Goal: Task Accomplishment & Management: Manage account settings

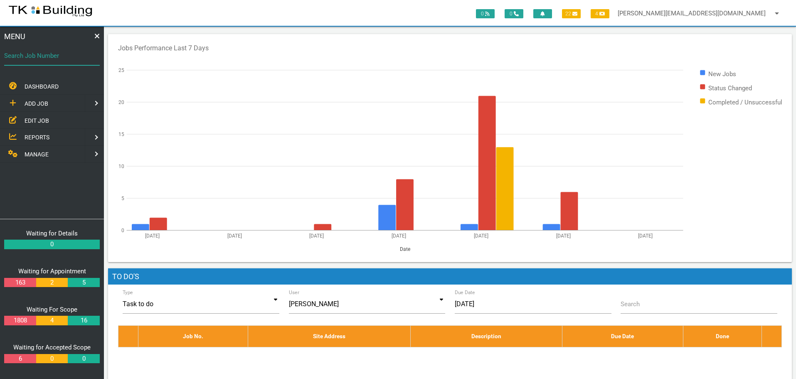
click at [57, 64] on input "Search Job Number" at bounding box center [52, 55] width 96 height 19
type input "28112"
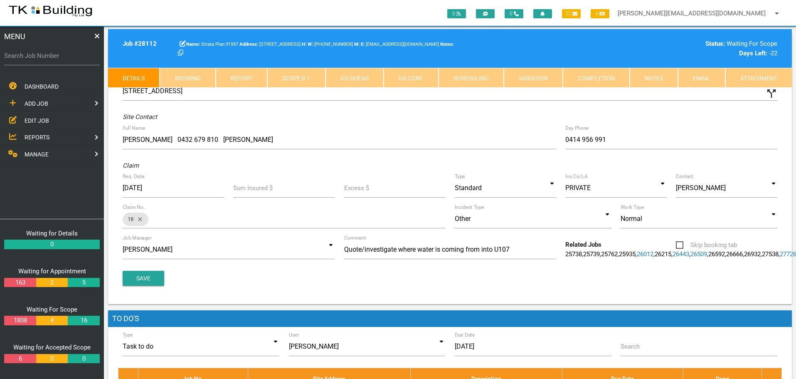
click at [651, 80] on link "Notes" at bounding box center [653, 78] width 48 height 20
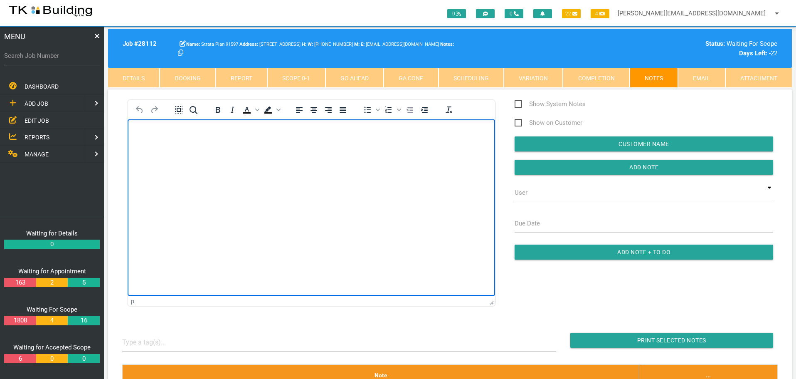
click at [171, 120] on html at bounding box center [311, 138] width 367 height 38
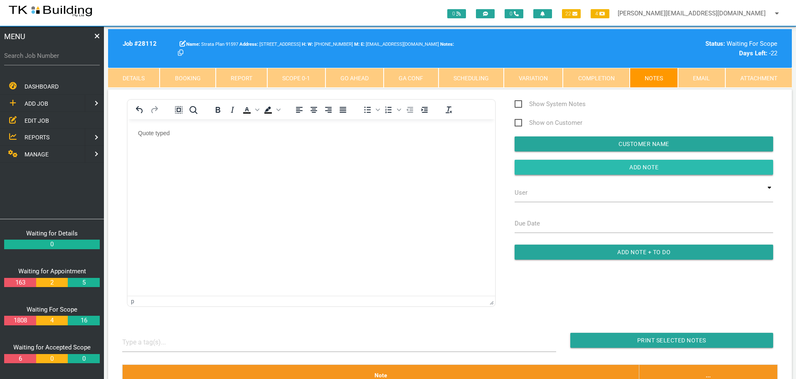
click at [558, 171] on input "button" at bounding box center [643, 167] width 258 height 15
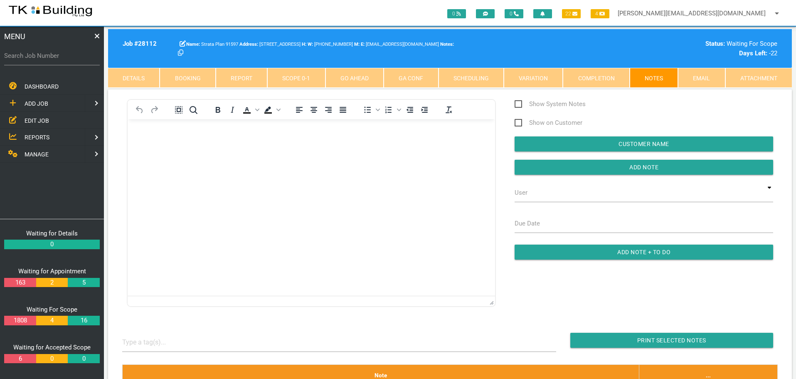
click at [215, 157] on html at bounding box center [311, 138] width 367 height 38
click at [35, 56] on label "Search Job Number" at bounding box center [52, 56] width 96 height 10
click at [35, 56] on input "Search Job Number" at bounding box center [52, 55] width 96 height 19
type input "28100"
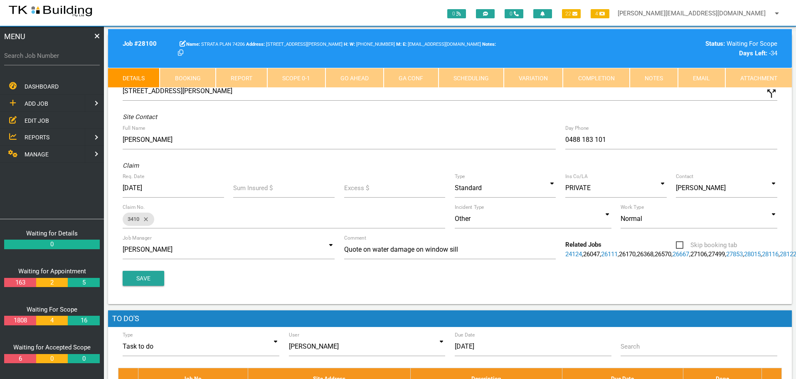
click at [664, 74] on link "Notes" at bounding box center [653, 78] width 48 height 20
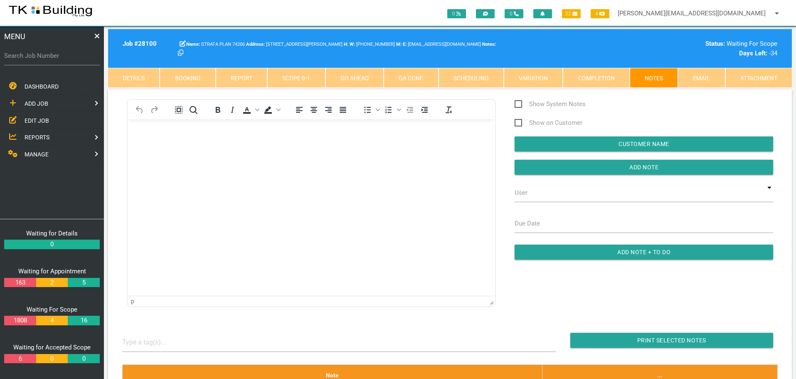
click at [156, 143] on body "Rich Text Area. Press ALT-0 for help." at bounding box center [311, 142] width 367 height 27
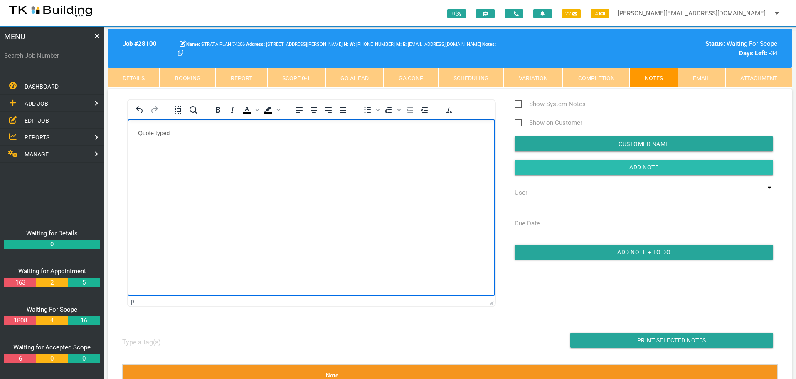
click at [534, 166] on input "Add Note" at bounding box center [643, 167] width 258 height 15
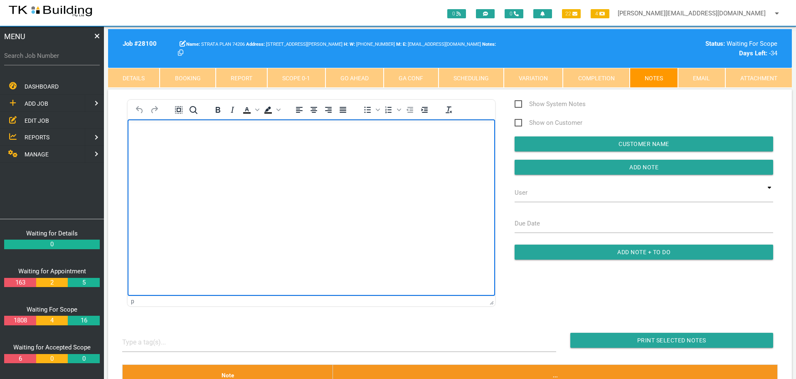
click at [162, 145] on body "Rich Text Area. Press ALT-0 for help." at bounding box center [311, 142] width 367 height 27
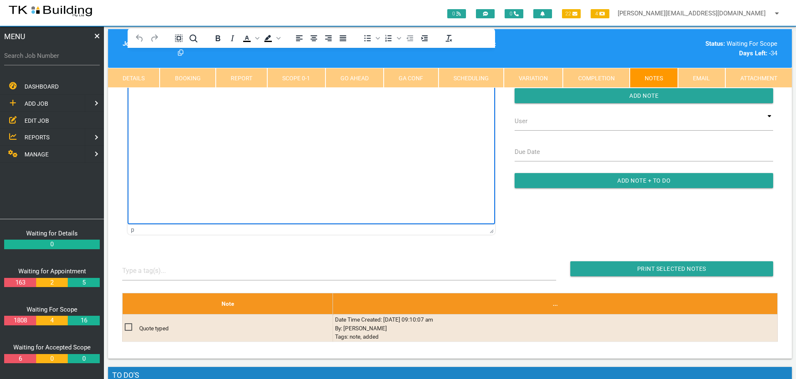
scroll to position [83, 0]
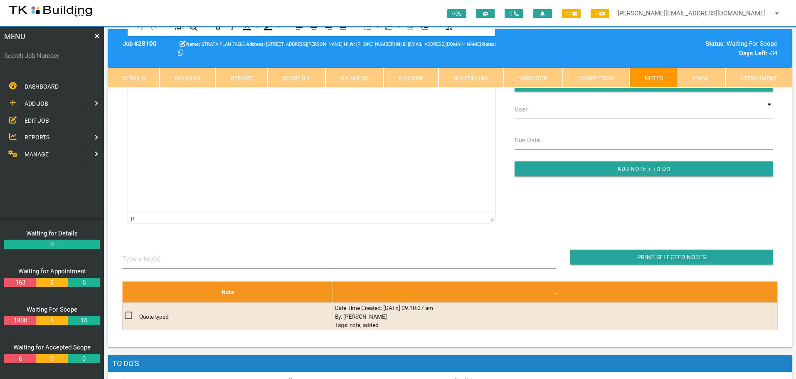
click at [43, 120] on span "EDIT JOB" at bounding box center [37, 120] width 25 height 7
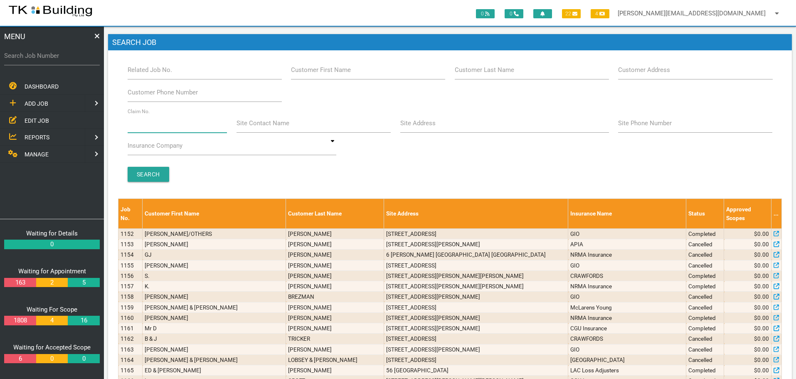
click at [161, 124] on input "Claim No." at bounding box center [178, 122] width 100 height 19
type input "36224"
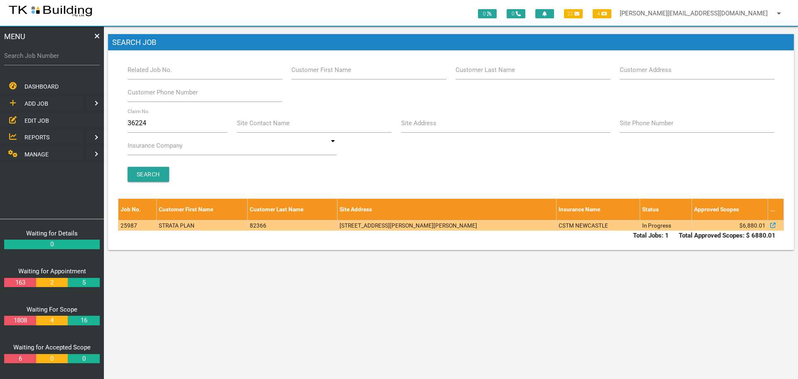
click at [305, 223] on td "82366" at bounding box center [293, 225] width 90 height 10
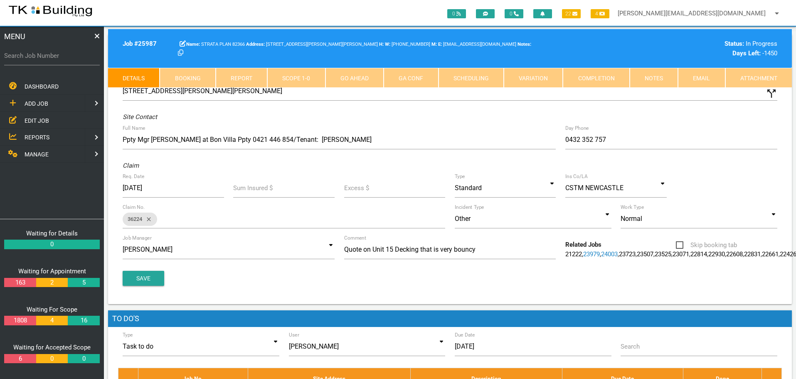
click at [653, 74] on link "Notes" at bounding box center [653, 78] width 48 height 20
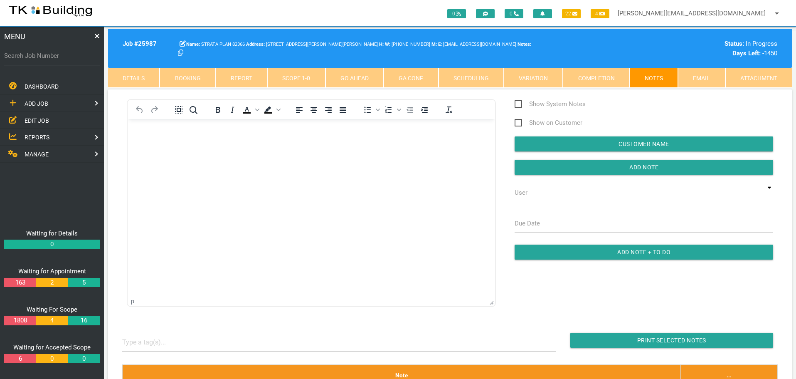
click at [60, 59] on label "Search Job Number" at bounding box center [52, 56] width 96 height 10
click at [60, 59] on input "Search Job Number" at bounding box center [52, 55] width 96 height 19
type input "28110"
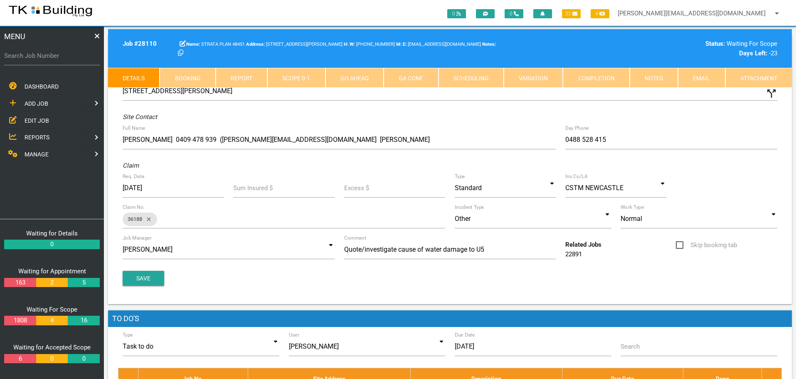
click at [291, 80] on link "Scope 0 - 1" at bounding box center [296, 78] width 58 height 20
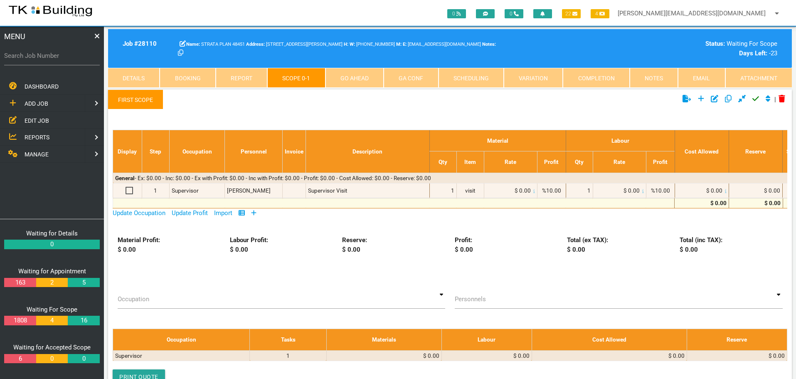
click at [256, 212] on icon at bounding box center [253, 212] width 5 height 6
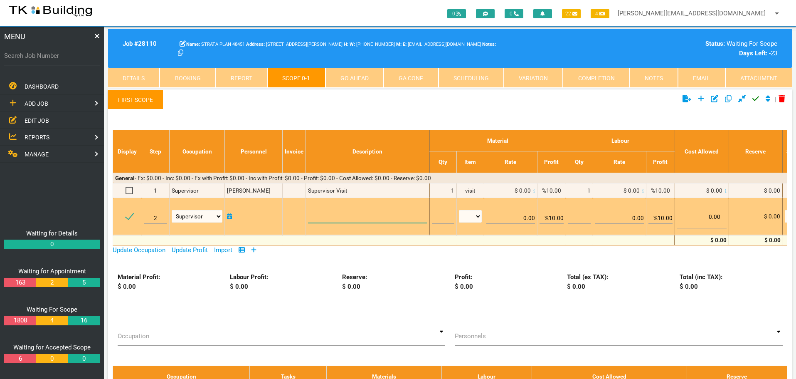
click at [314, 213] on textarea at bounding box center [367, 213] width 119 height 19
paste textarea "Scope of Works Unit 5 Ground floor foyer (1.7 x 1.3) Remove and dispose of the …"
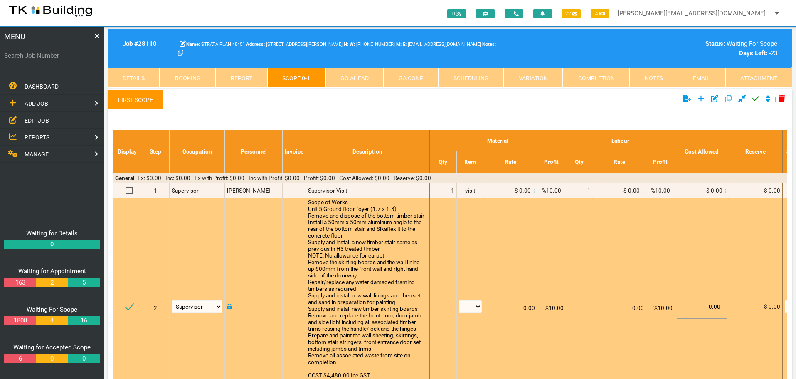
scroll to position [0, 0]
type textarea "Scope of Works Unit 5 Ground floor foyer (1.7 x 1.3) Remove and dispose of the …"
click at [444, 307] on input "text" at bounding box center [443, 304] width 22 height 20
type input "1"
click at [477, 304] on select "patch LM hrs m3 items m2 m" at bounding box center [470, 306] width 23 height 12
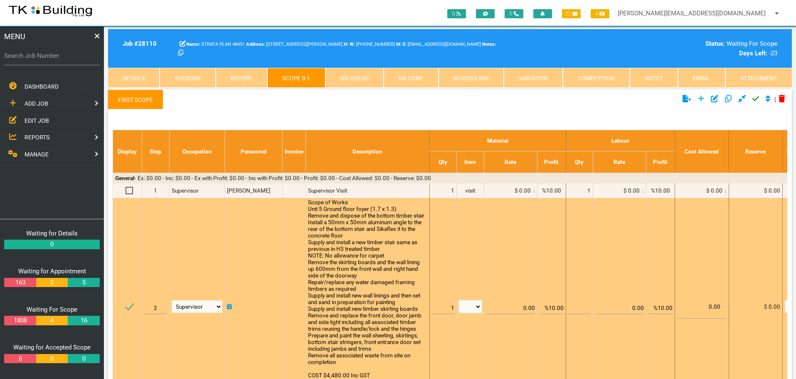
select select "items"
click at [459, 300] on select "patch LM hrs m3 items m2 m" at bounding box center [470, 306] width 23 height 12
click at [553, 307] on input "%10.00" at bounding box center [551, 304] width 24 height 20
type input "0.00"
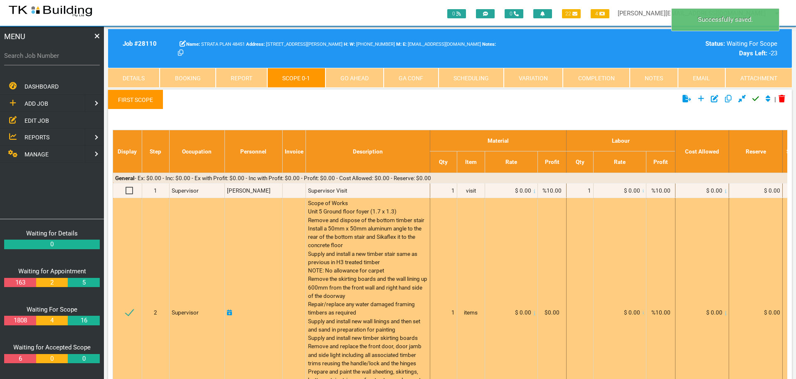
click at [533, 313] on icon at bounding box center [534, 312] width 2 height 4
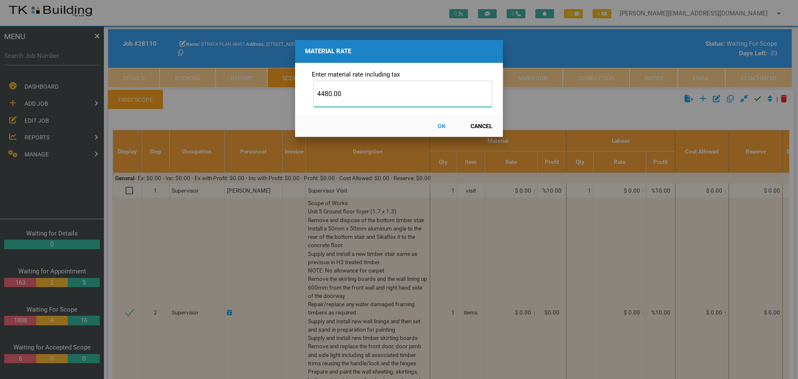
type input "4480.00"
click at [440, 126] on button "OK" at bounding box center [441, 126] width 37 height 15
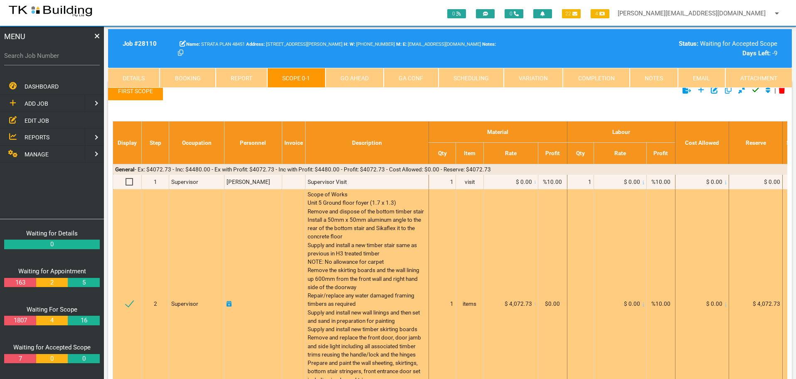
scroll to position [0, 0]
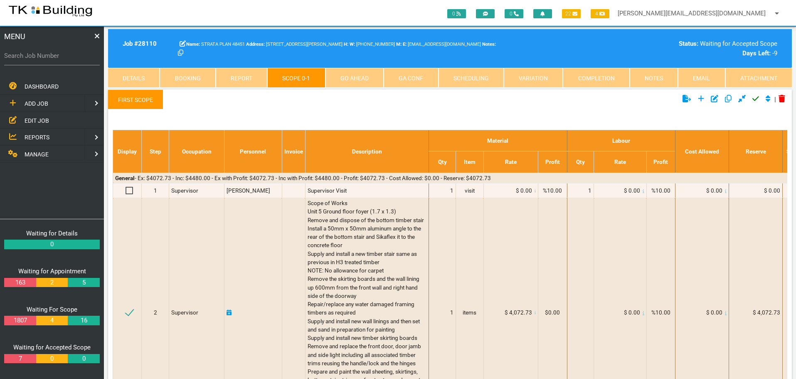
click at [752, 100] on icon at bounding box center [755, 98] width 7 height 5
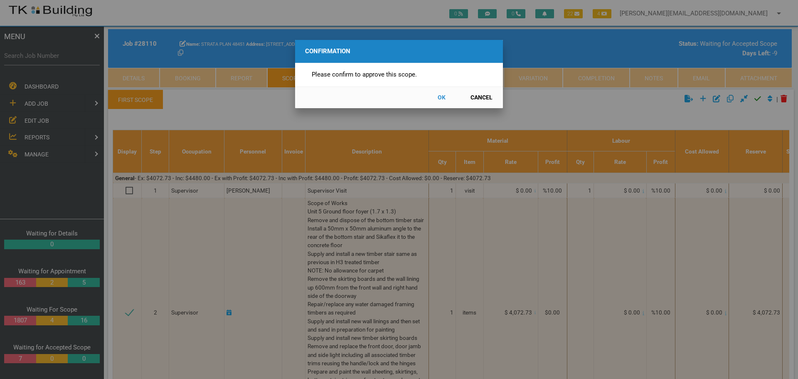
click at [441, 96] on button "OK" at bounding box center [441, 97] width 37 height 15
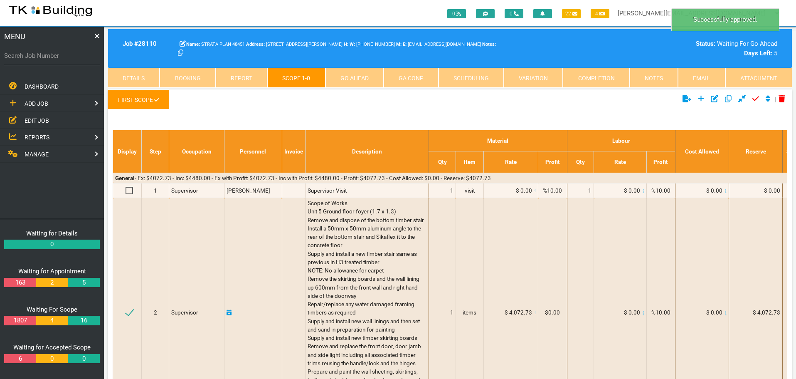
scroll to position [27, 0]
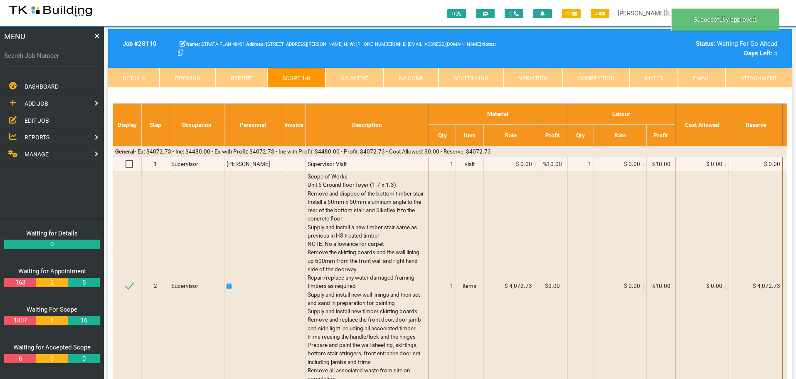
click at [413, 74] on link "GA Conf" at bounding box center [410, 78] width 54 height 20
click at [656, 80] on link "Notes" at bounding box center [653, 78] width 48 height 20
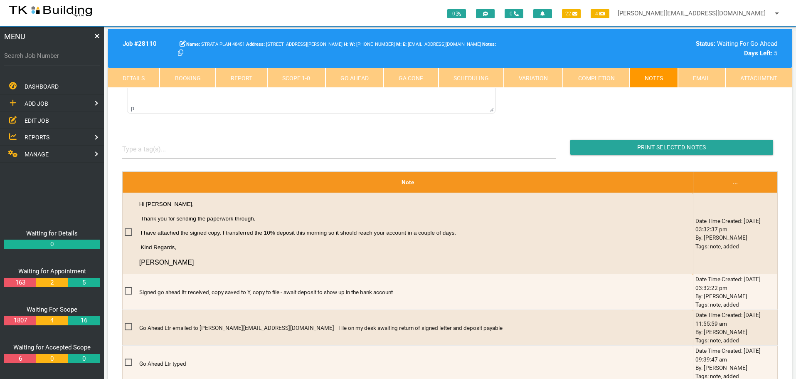
scroll to position [68, 0]
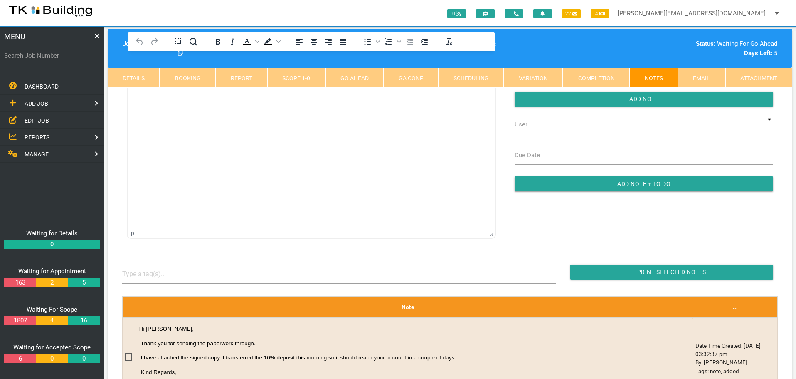
click at [404, 78] on link "GA Conf" at bounding box center [410, 78] width 54 height 20
click at [408, 76] on link "GA Conf" at bounding box center [410, 78] width 54 height 20
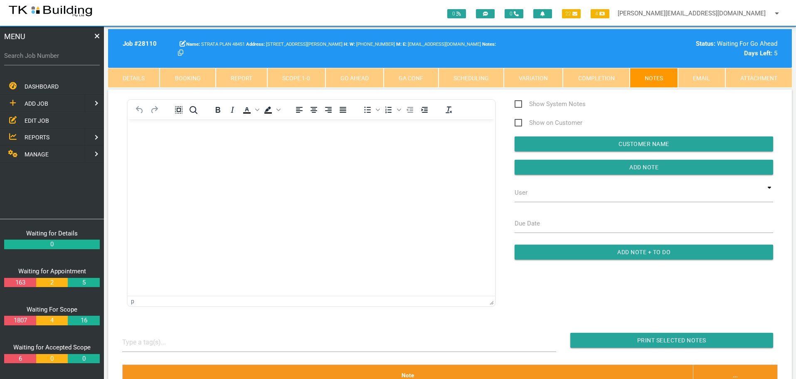
click at [402, 74] on link "GA Conf" at bounding box center [410, 78] width 54 height 20
click at [365, 76] on link "Go Ahead" at bounding box center [354, 78] width 58 height 20
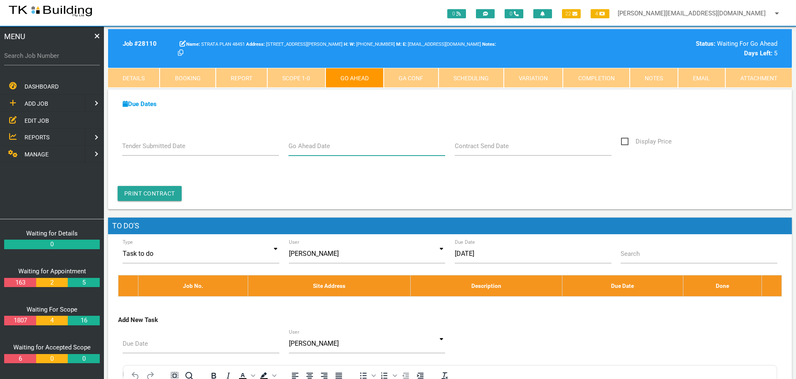
click at [360, 148] on input "Go Ahead Date" at bounding box center [366, 145] width 157 height 19
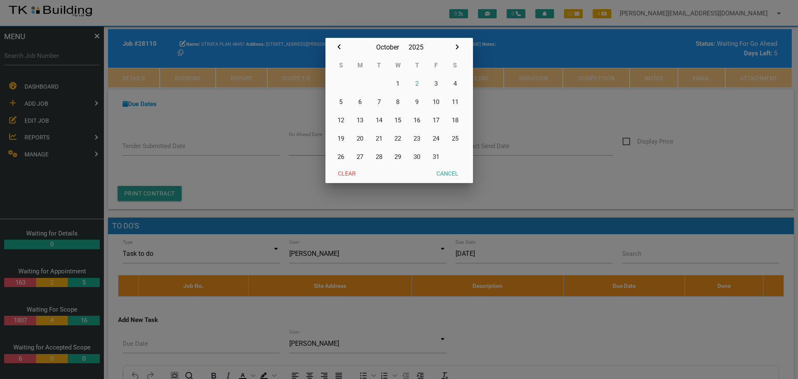
click at [578, 114] on div at bounding box center [399, 141] width 798 height 473
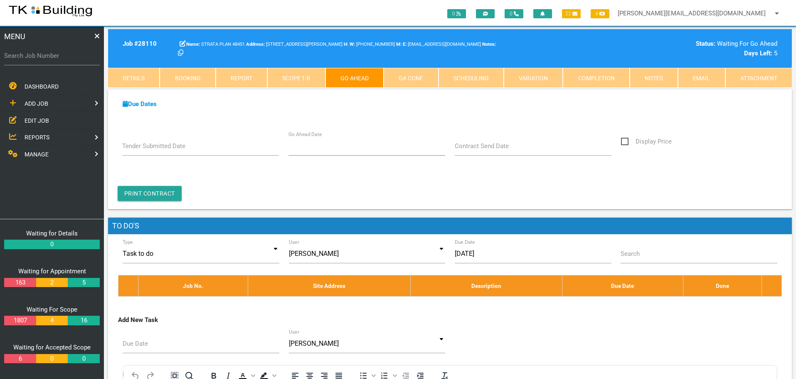
click at [654, 74] on link "Notes" at bounding box center [653, 78] width 48 height 20
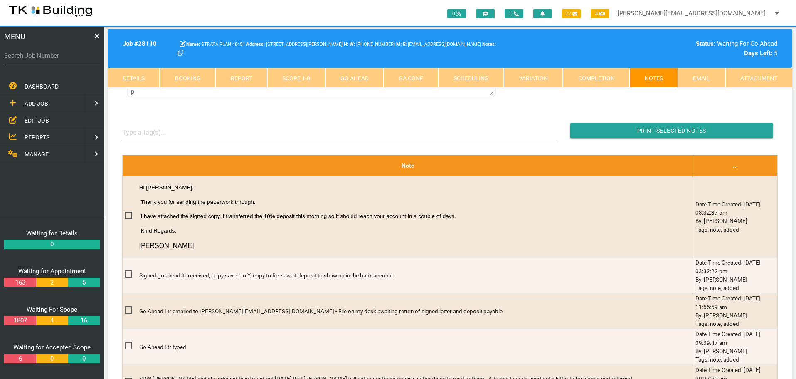
scroll to position [208, 0]
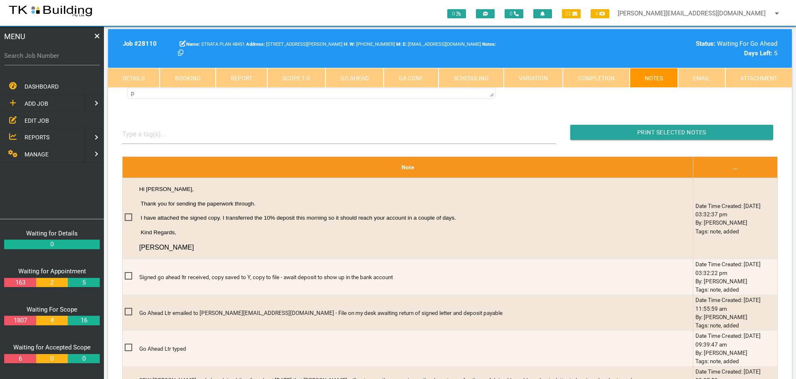
click at [360, 77] on link "Go Ahead" at bounding box center [354, 78] width 58 height 20
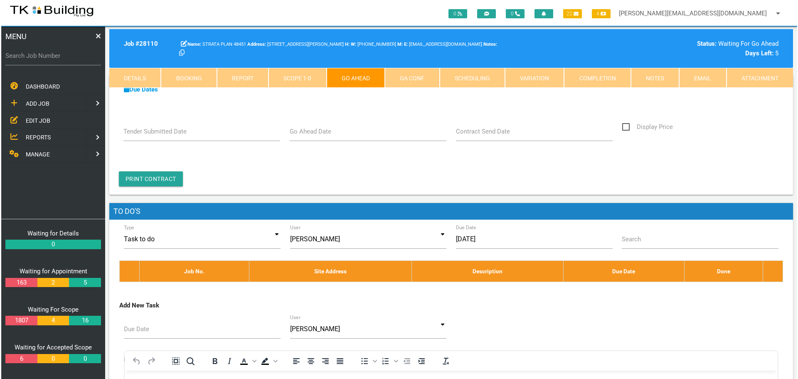
scroll to position [0, 0]
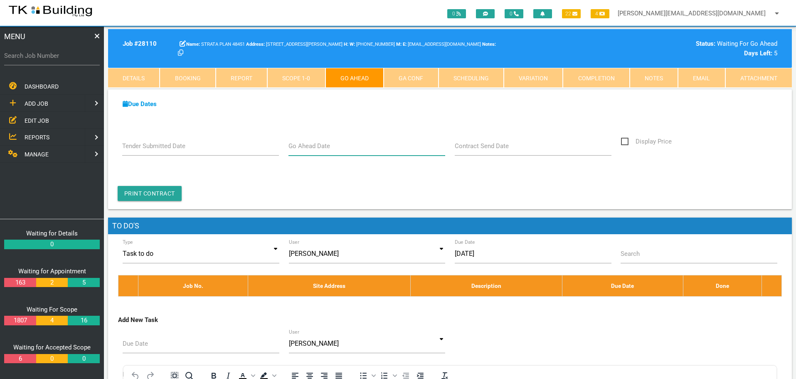
click at [356, 147] on input "Go Ahead Date" at bounding box center [366, 145] width 157 height 19
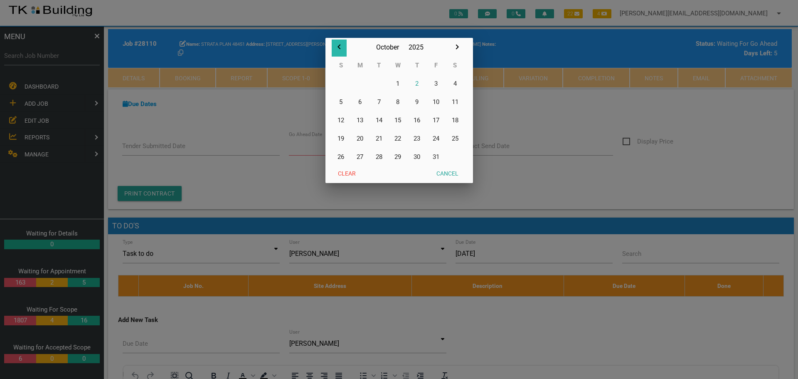
click at [338, 44] on icon "button" at bounding box center [339, 47] width 10 height 10
click at [381, 156] on button "30" at bounding box center [378, 156] width 19 height 18
type input "[DATE]"
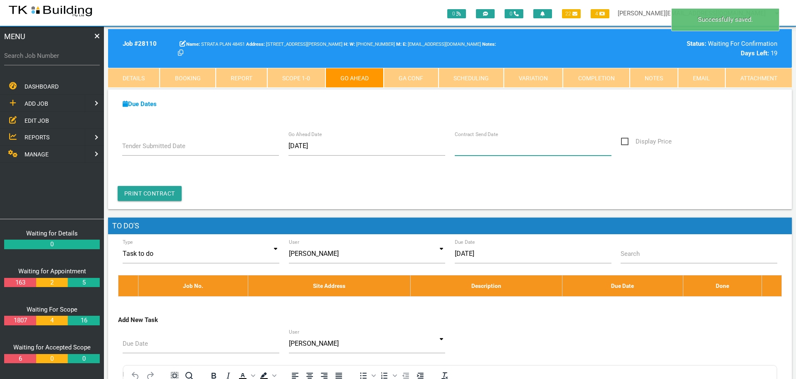
click at [504, 151] on input "Contract Send Date" at bounding box center [533, 145] width 157 height 19
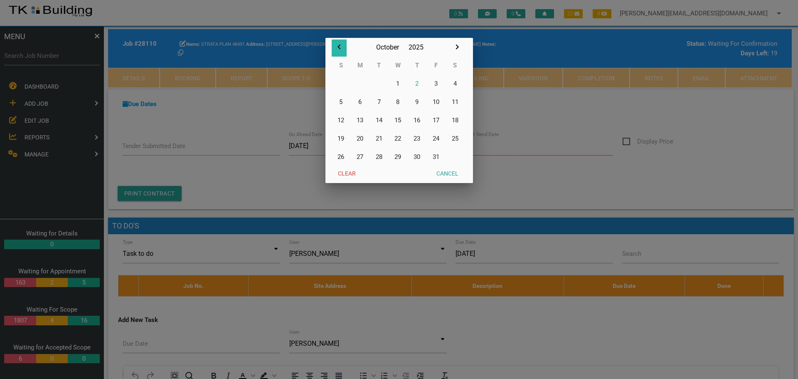
click at [338, 46] on icon "button" at bounding box center [339, 47] width 10 height 10
click at [380, 155] on button "30" at bounding box center [378, 156] width 19 height 18
type input "[DATE]"
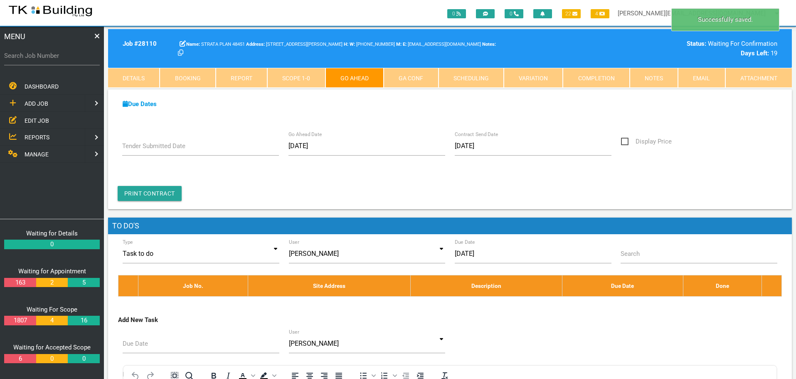
click at [407, 73] on link "GA Conf" at bounding box center [410, 78] width 54 height 20
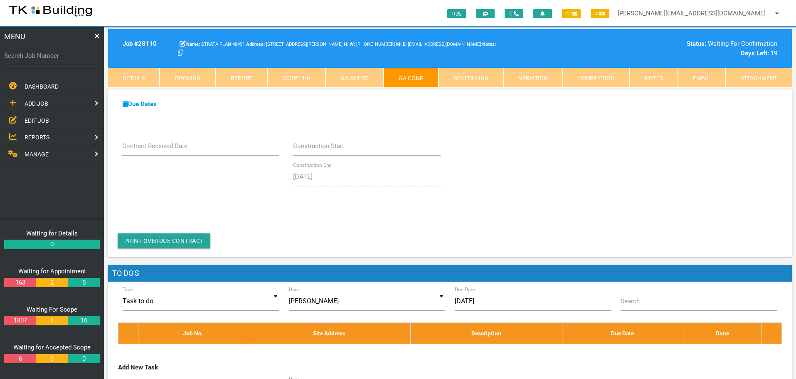
click at [611, 80] on link "Completion" at bounding box center [596, 78] width 66 height 20
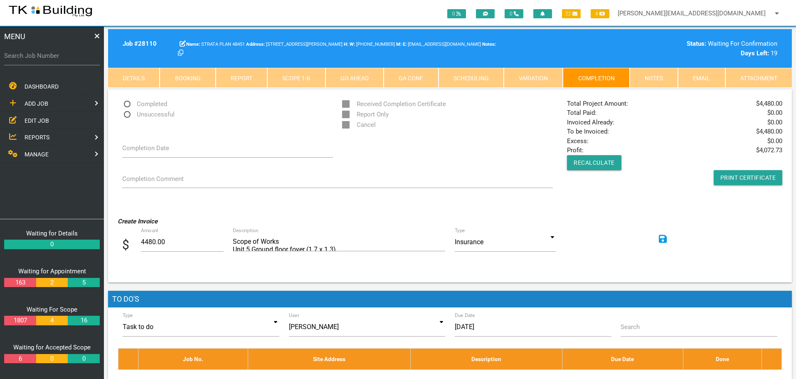
click at [663, 238] on icon at bounding box center [663, 239] width 8 height 10
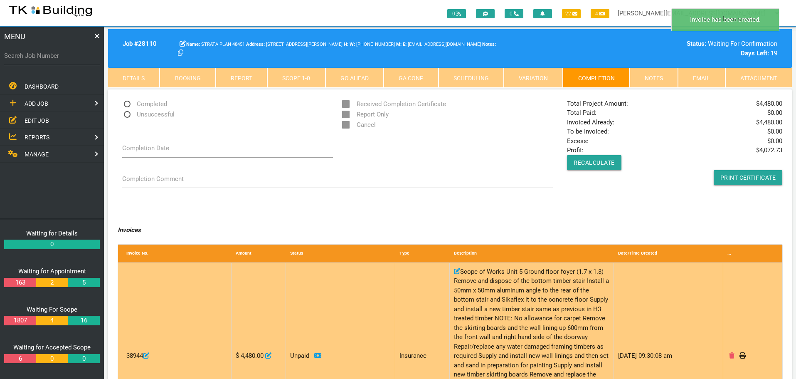
click at [271, 352] on icon at bounding box center [268, 355] width 6 height 6
type input "4480"
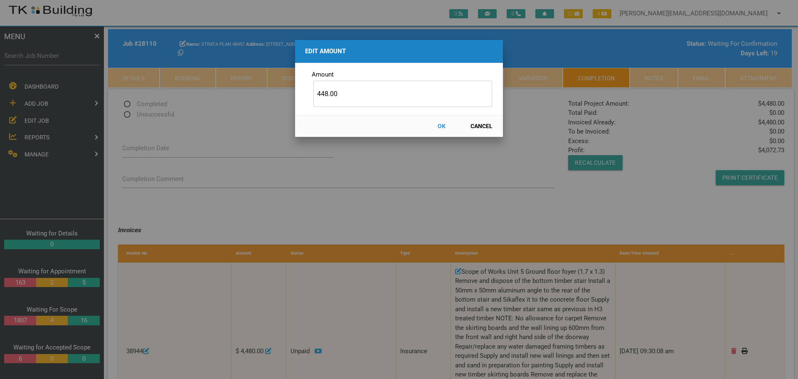
click at [441, 125] on button "OK" at bounding box center [441, 126] width 37 height 15
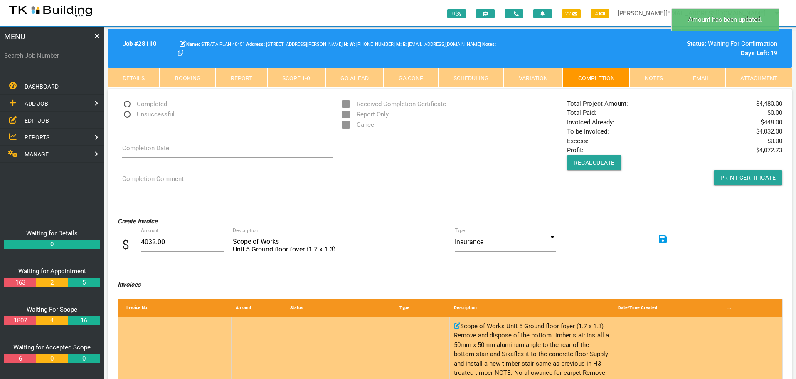
click at [458, 325] on icon at bounding box center [457, 325] width 6 height 6
type input "Scope of WorksUnit 5 Ground floor foyer (1.7 x 1.3)Remove and dispose of the bo…"
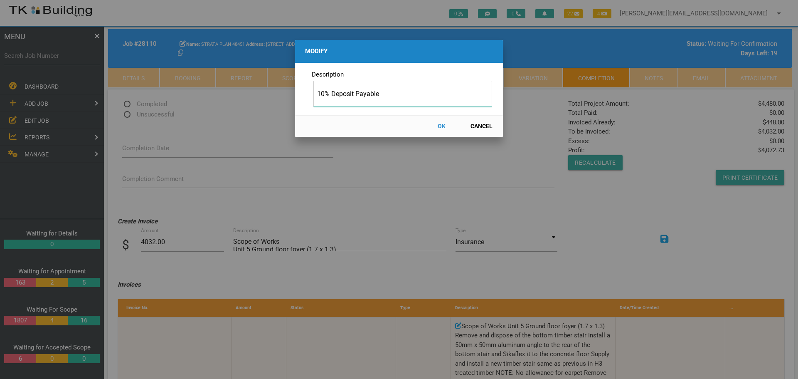
type input "10% Deposit Payable"
click at [443, 124] on button "OK" at bounding box center [441, 126] width 37 height 15
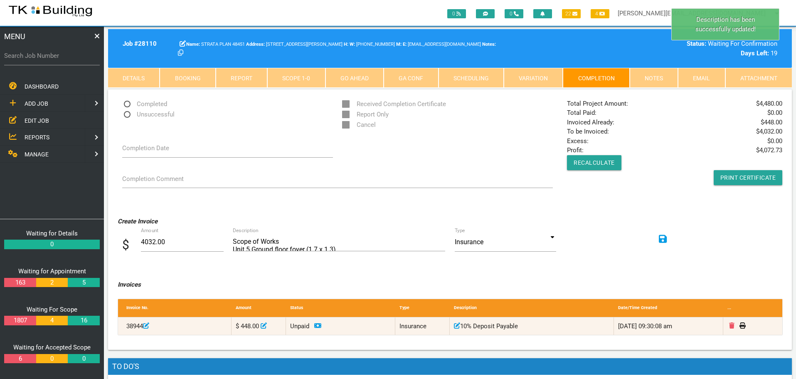
click at [648, 77] on link "Notes" at bounding box center [653, 78] width 48 height 20
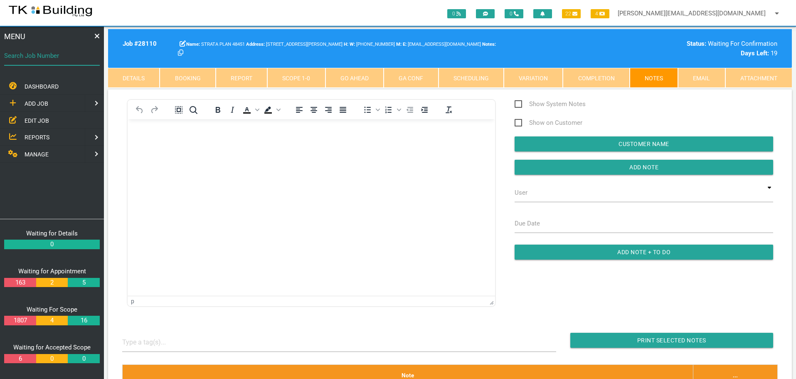
click at [58, 61] on input "Search Job Number" at bounding box center [52, 55] width 96 height 19
type input "27598"
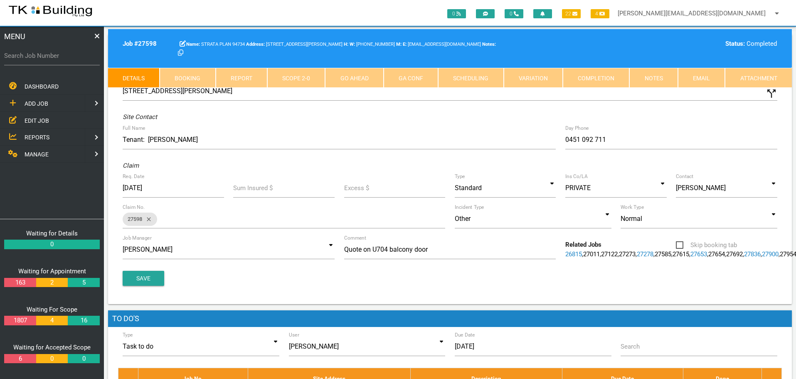
click at [314, 78] on link "Scope 2 - 0" at bounding box center [296, 78] width 58 height 20
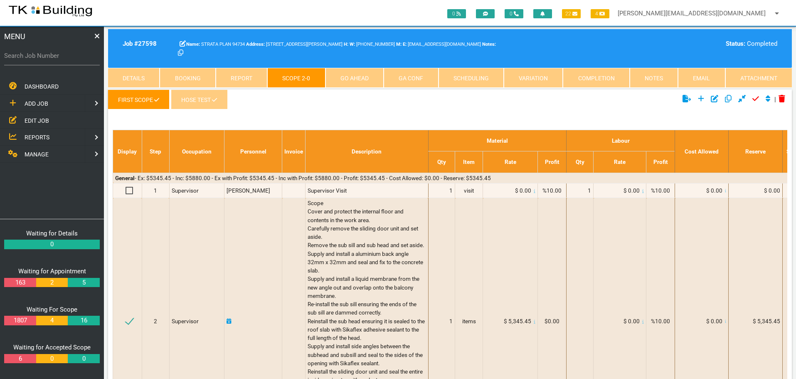
click at [698, 98] on icon "Click to add new scope" at bounding box center [701, 98] width 7 height 7
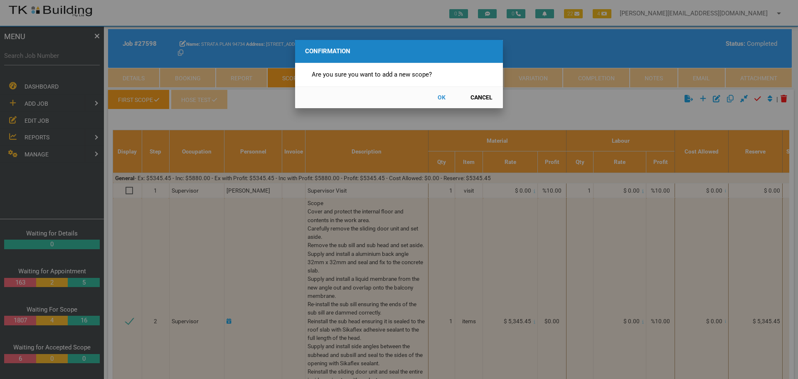
click at [442, 93] on button "OK" at bounding box center [441, 97] width 37 height 15
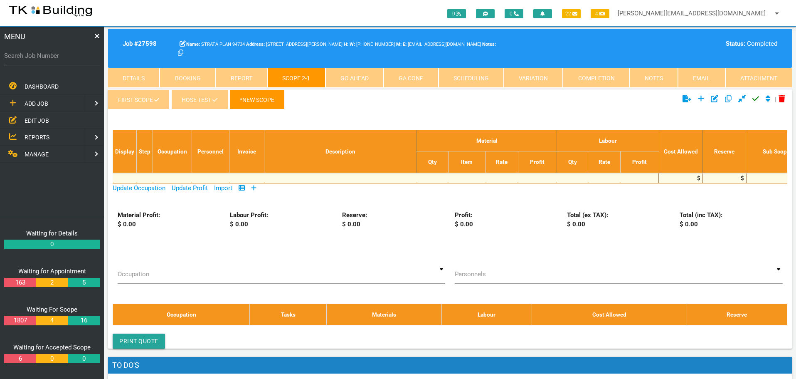
scroll to position [27, 0]
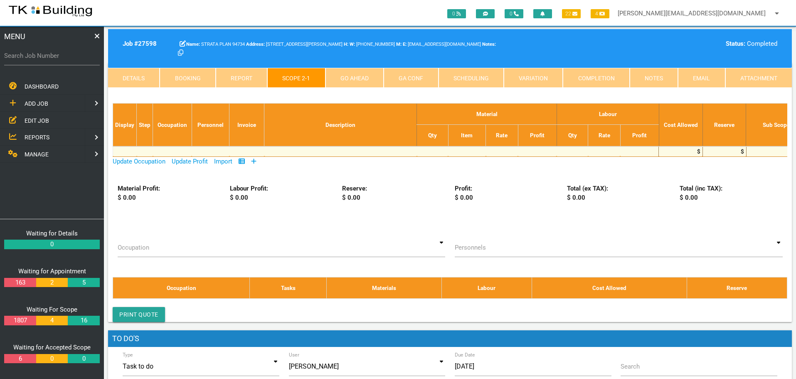
click at [254, 162] on icon at bounding box center [253, 161] width 5 height 6
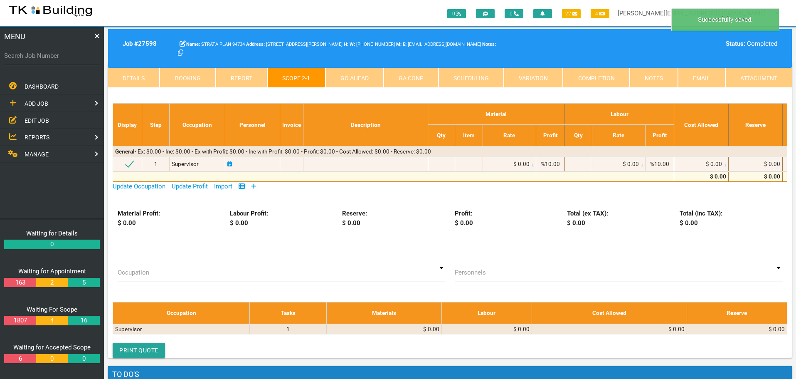
click at [256, 188] on icon at bounding box center [253, 186] width 5 height 6
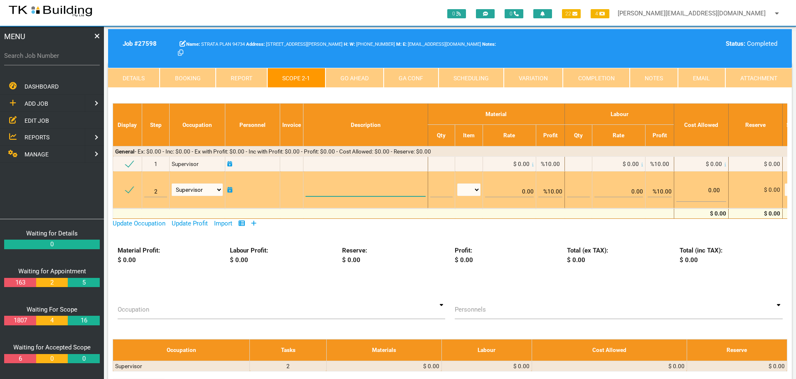
click at [327, 186] on textarea at bounding box center [365, 186] width 120 height 19
paste textarea "Unit 704 Balcony Disconnect the A/C unit and set aside. Remove and set aside th…"
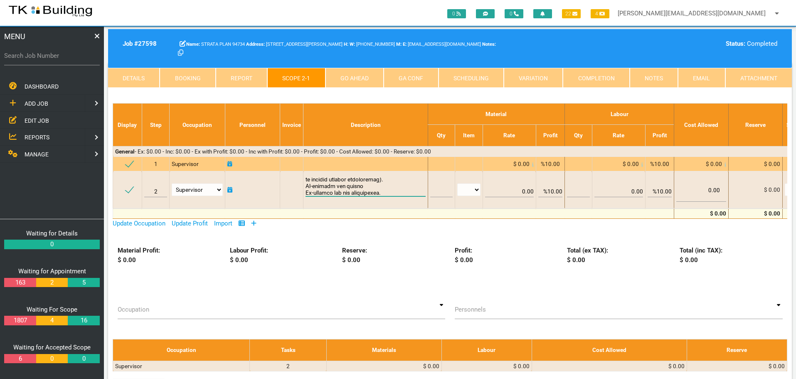
scroll to position [0, 0]
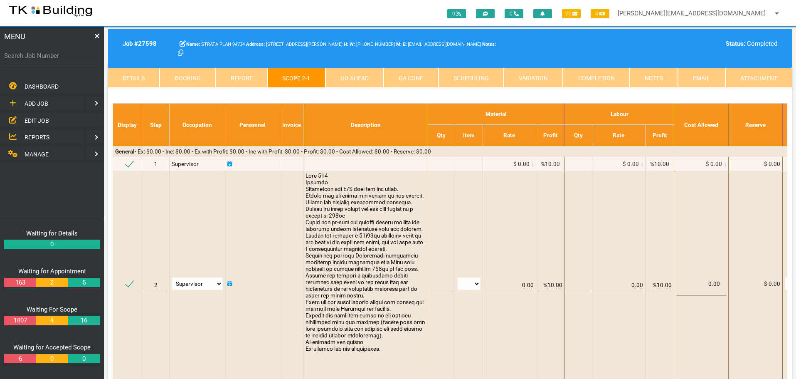
type textarea "Unit 704 Balcony Disconnect the A/C unit and set aside. Remove and set aside th…"
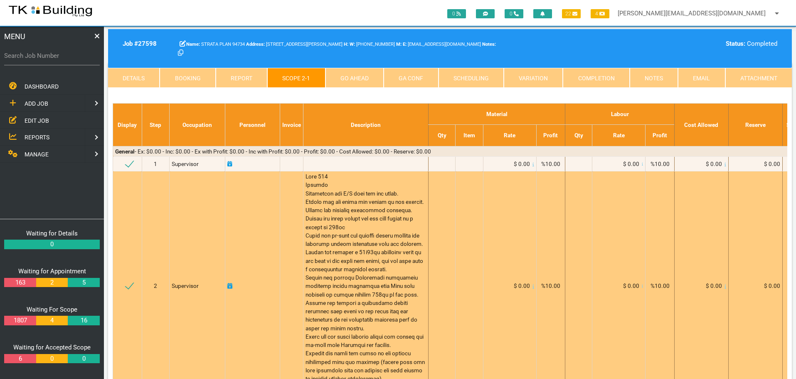
click at [320, 202] on span at bounding box center [365, 286] width 120 height 226
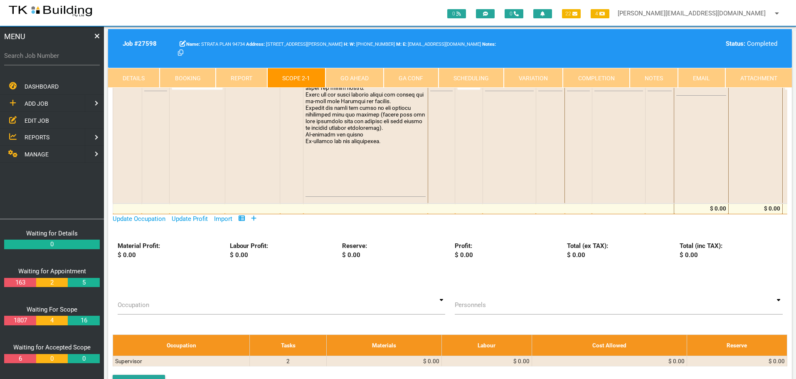
scroll to position [234, 0]
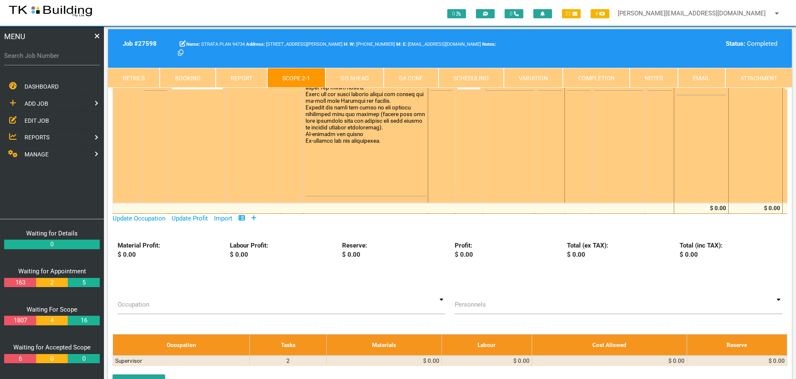
click at [320, 183] on textarea at bounding box center [365, 80] width 120 height 232
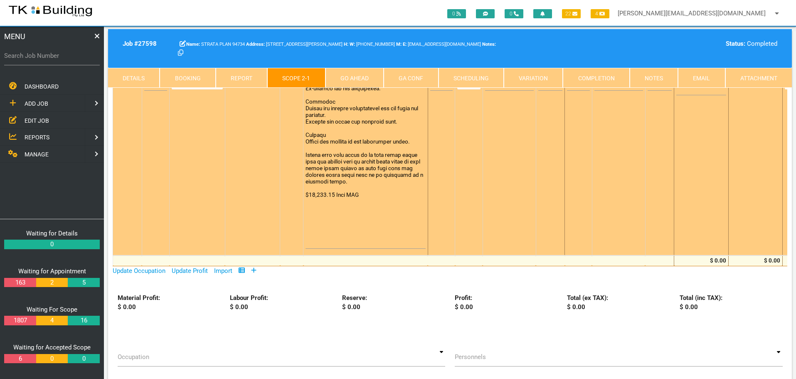
scroll to position [79, 0]
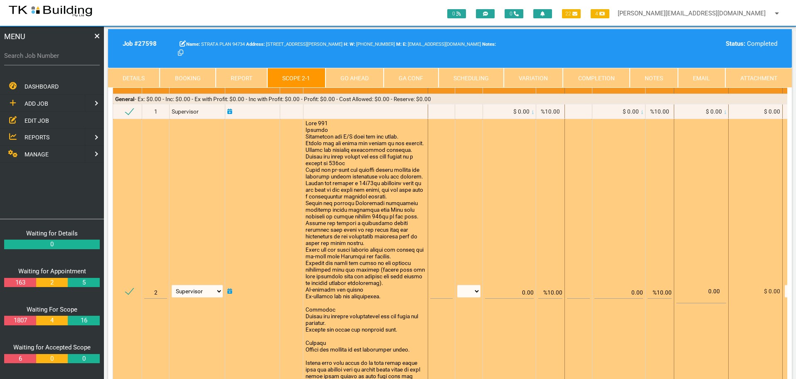
type textarea "Unit 704 Balcony Disconnect the A/C unit and set aside. Remove and set aside th…"
click at [435, 291] on input "text" at bounding box center [441, 289] width 22 height 20
type input "1"
click at [477, 289] on select "patch LM hrs m3 items m2 m" at bounding box center [468, 291] width 23 height 12
select select "items"
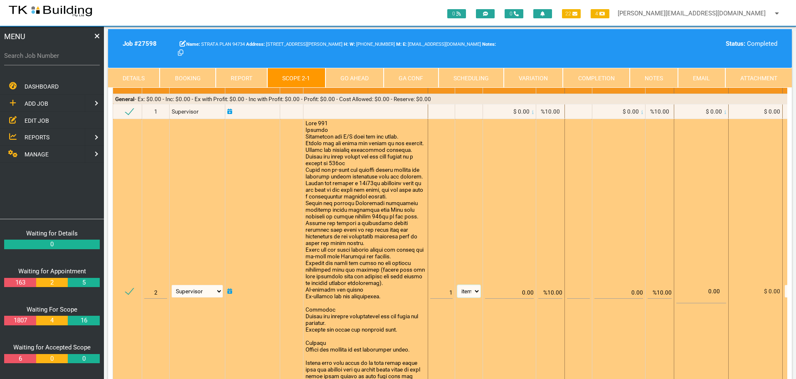
click at [457, 285] on select "patch LM hrs m3 items m2 m" at bounding box center [468, 291] width 23 height 12
click at [553, 291] on input "%10.00" at bounding box center [550, 289] width 24 height 20
type input "0.00"
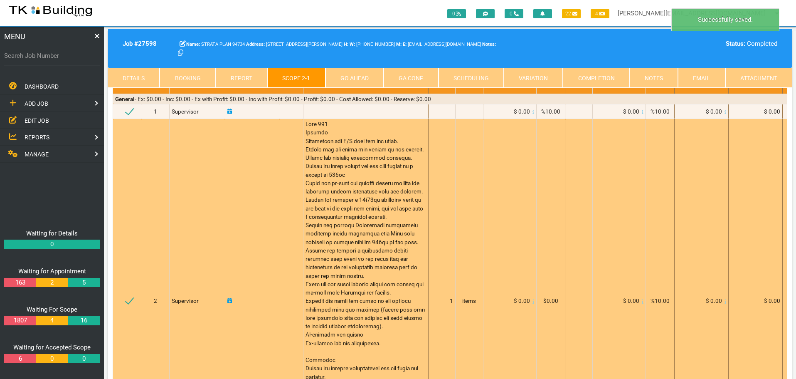
click at [533, 303] on icon at bounding box center [533, 301] width 2 height 4
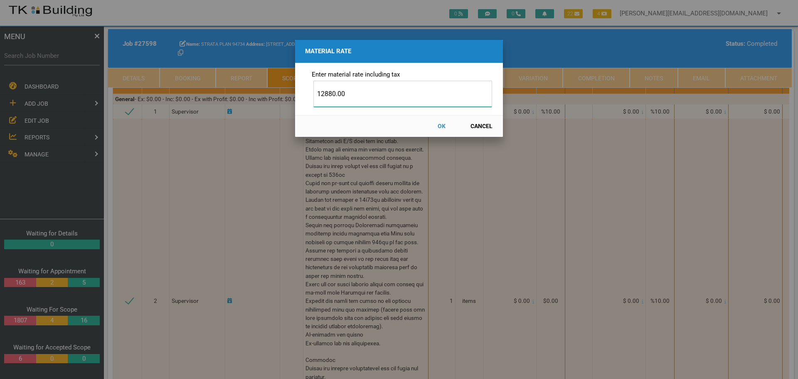
type input "12880.00"
click at [439, 125] on button "OK" at bounding box center [441, 126] width 37 height 15
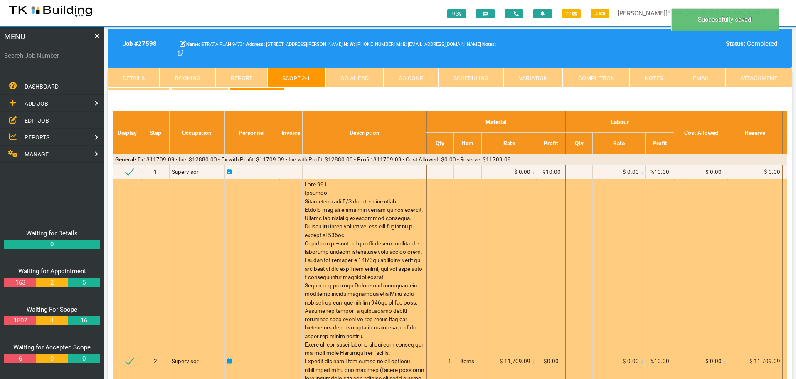
scroll to position [0, 0]
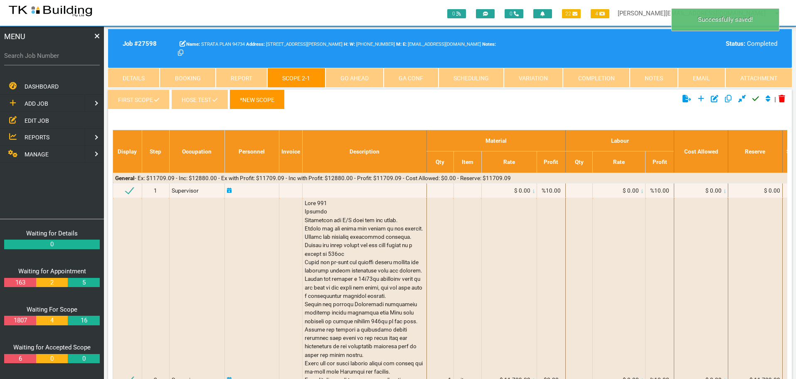
click at [753, 97] on icon "Click to approve current scope" at bounding box center [755, 98] width 7 height 7
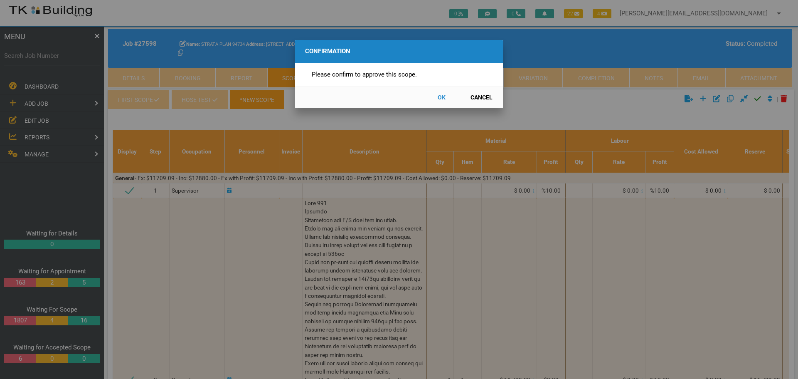
click at [438, 96] on button "OK" at bounding box center [441, 97] width 37 height 15
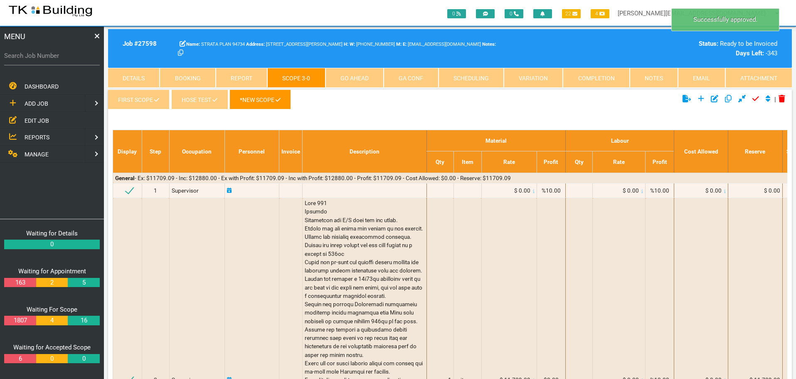
scroll to position [27, 0]
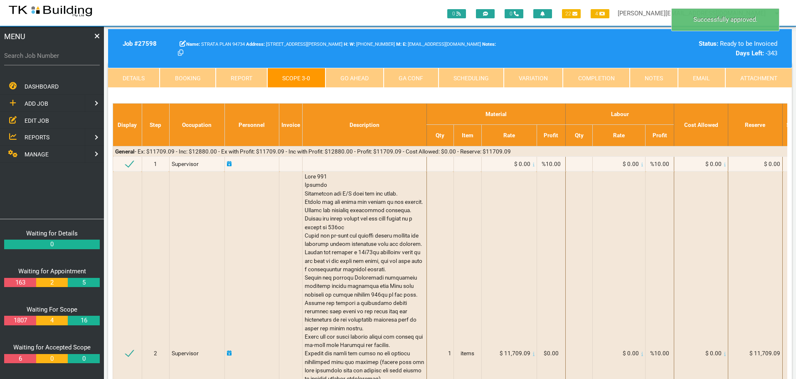
click at [650, 77] on link "Notes" at bounding box center [653, 78] width 48 height 20
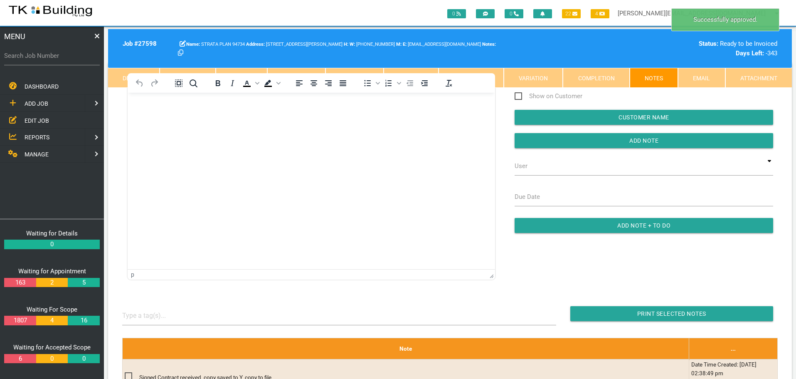
scroll to position [0, 0]
click at [596, 74] on link "Completion" at bounding box center [596, 78] width 66 height 20
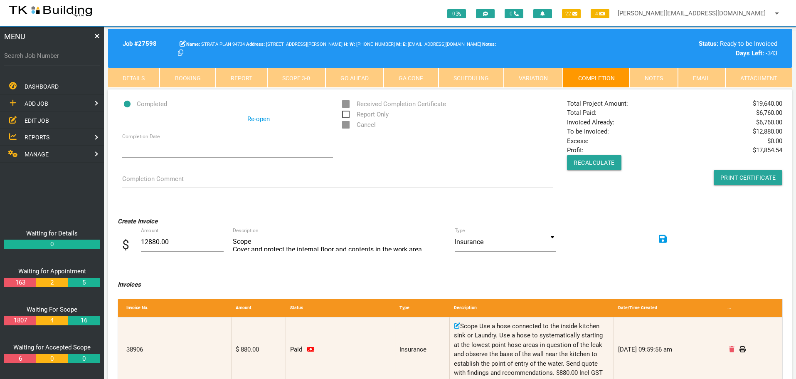
click at [654, 76] on link "Notes" at bounding box center [653, 78] width 48 height 20
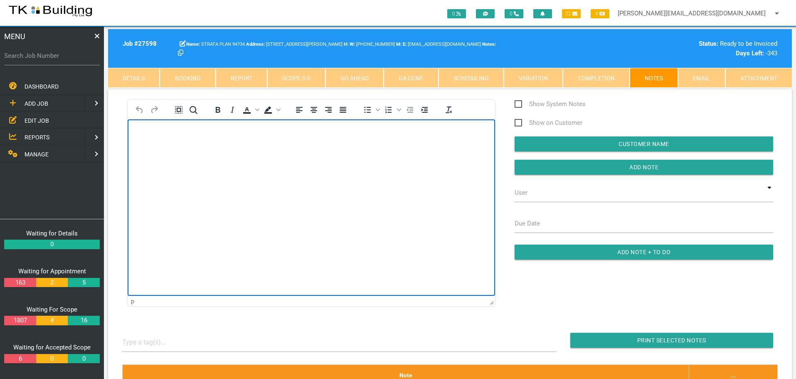
click at [136, 132] on body "Rich Text Area. Press ALT-0 for help." at bounding box center [311, 142] width 367 height 27
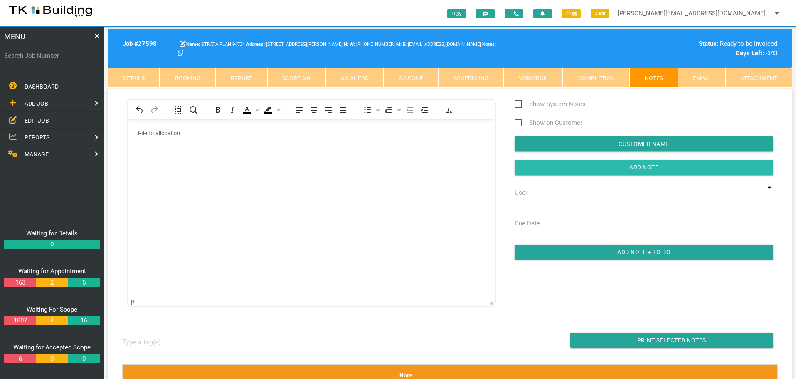
click at [528, 169] on input "button" at bounding box center [643, 167] width 258 height 15
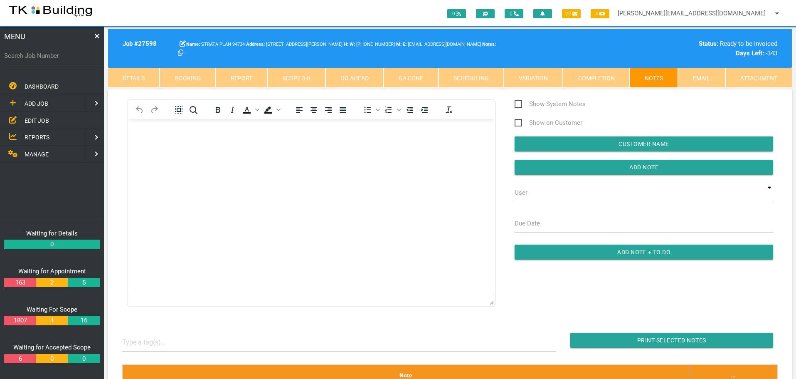
click at [39, 136] on span "REPORTS" at bounding box center [37, 137] width 25 height 7
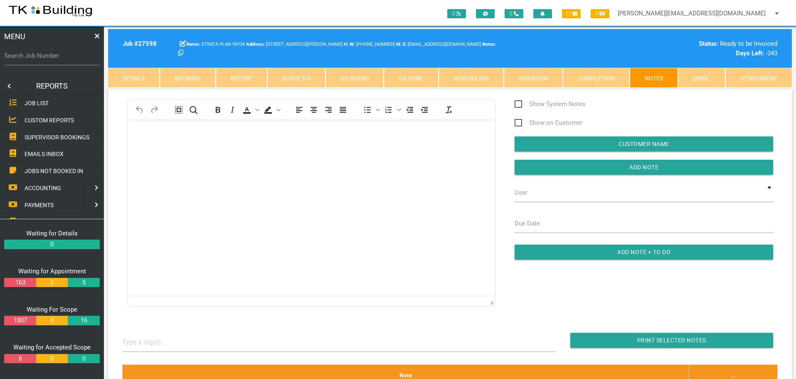
click at [39, 136] on span "SUPERVISOR BOOKINGS" at bounding box center [57, 136] width 65 height 7
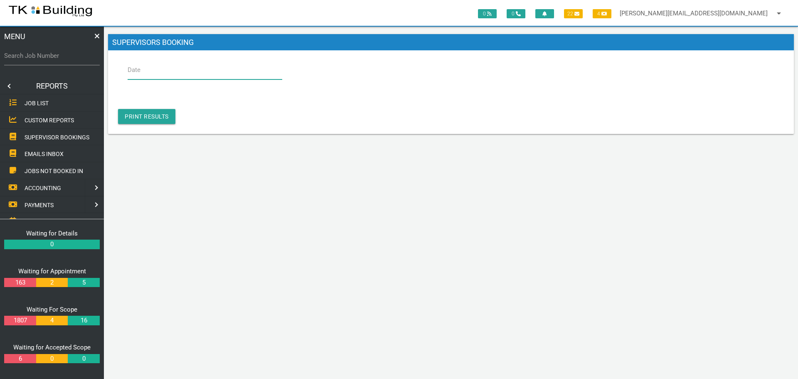
click at [194, 69] on input "Date" at bounding box center [205, 69] width 155 height 19
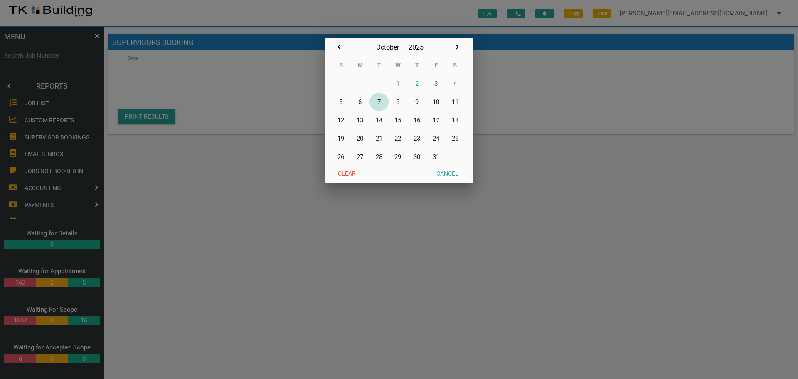
click at [377, 100] on button "7" at bounding box center [378, 102] width 19 height 18
type input "[DATE]"
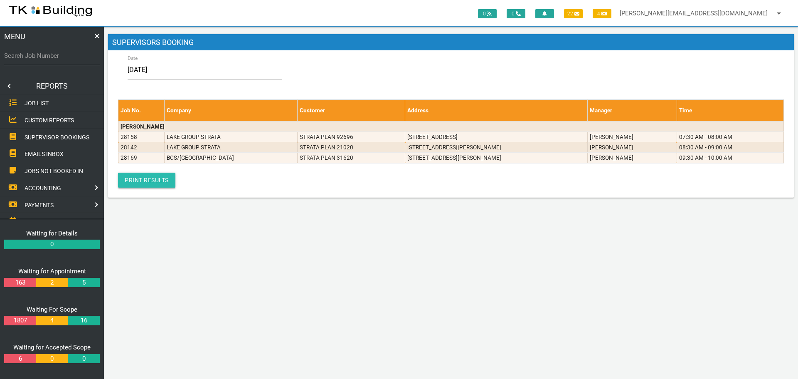
click at [142, 180] on link "Print Results" at bounding box center [146, 179] width 57 height 15
